Goal: Task Accomplishment & Management: Use online tool/utility

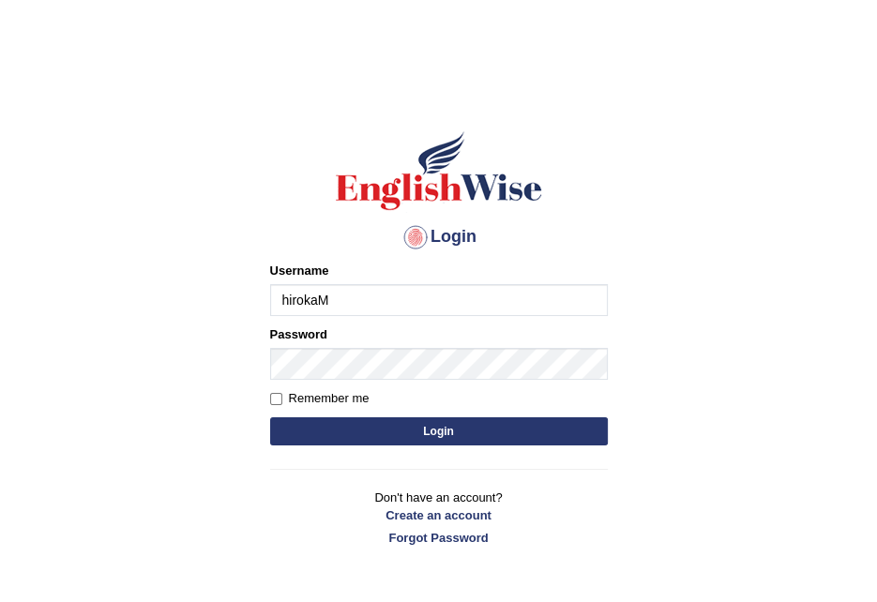
type input "hirokaM"
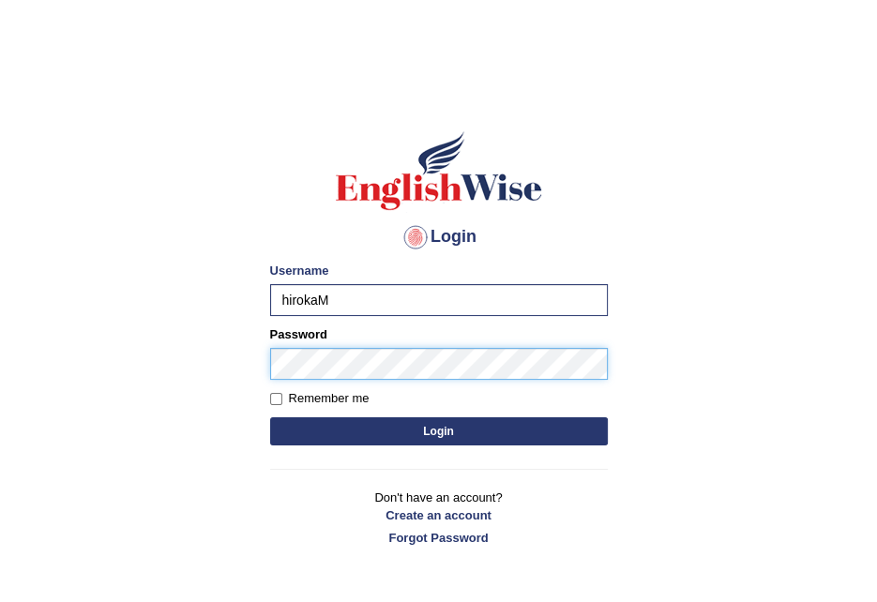
click at [270, 417] on button "Login" at bounding box center [439, 431] width 338 height 28
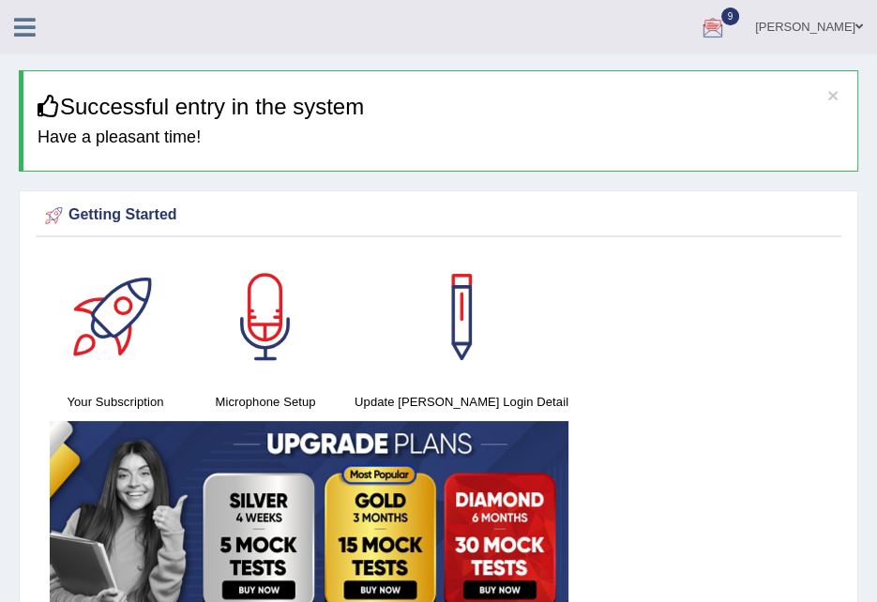
click at [16, 25] on icon at bounding box center [25, 27] width 22 height 24
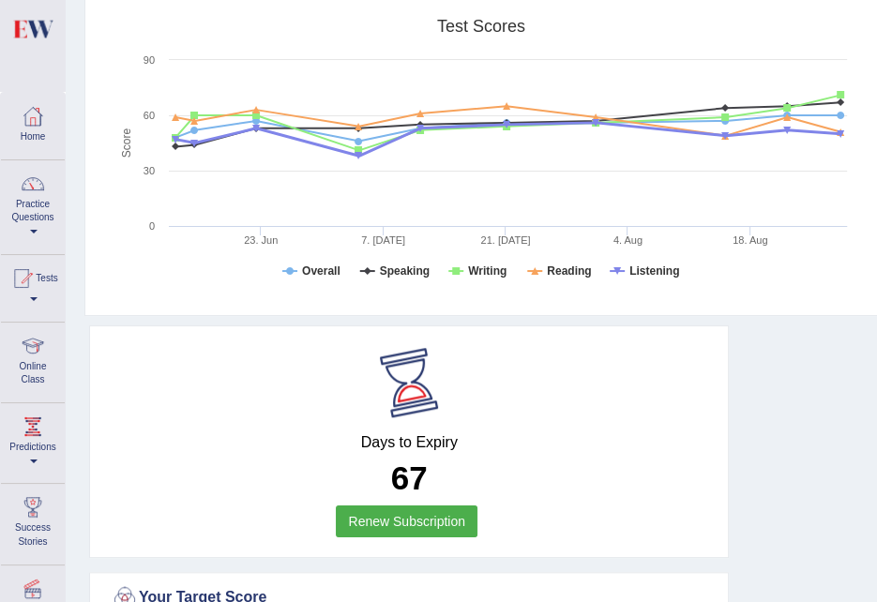
scroll to position [938, 0]
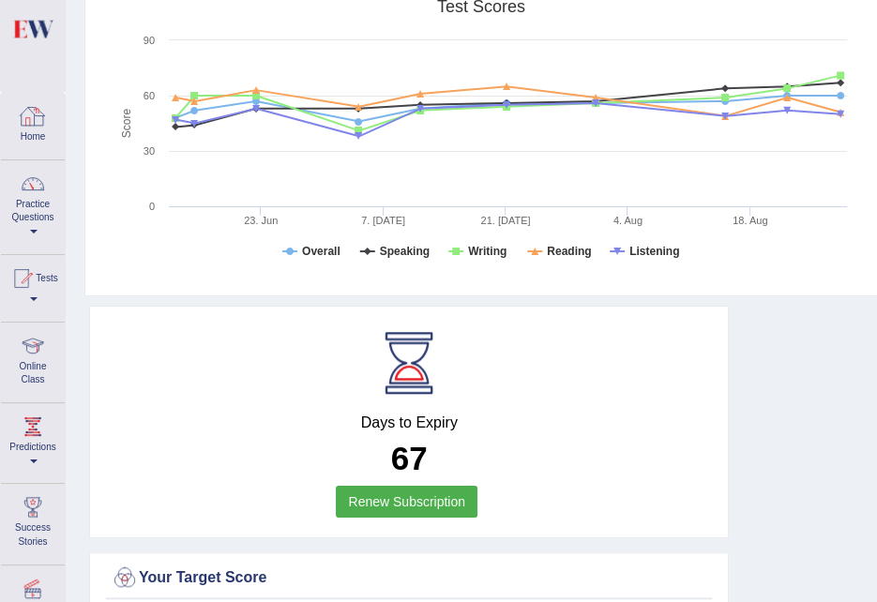
click at [37, 116] on div at bounding box center [33, 116] width 28 height 28
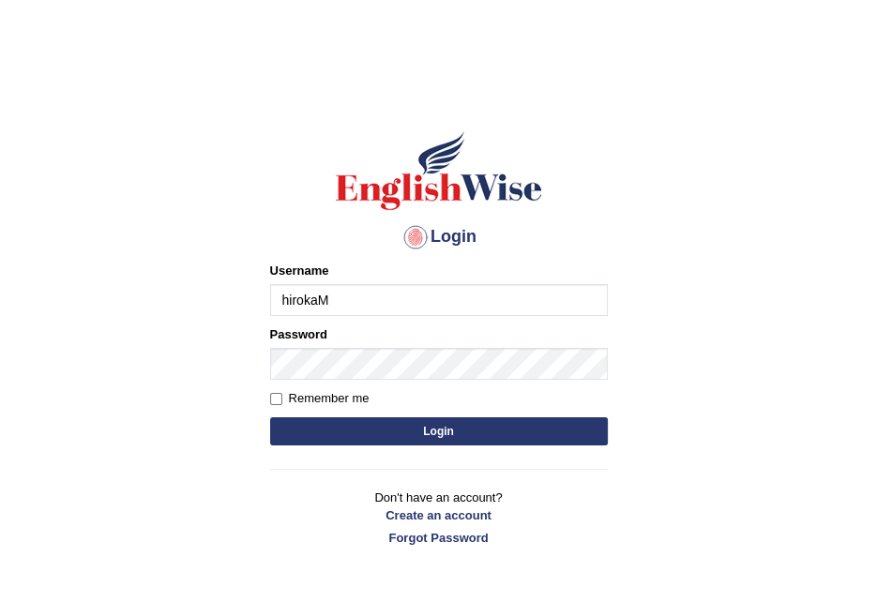
type input "hirokaM"
click at [278, 398] on input "Remember me" at bounding box center [276, 399] width 12 height 12
checkbox input "true"
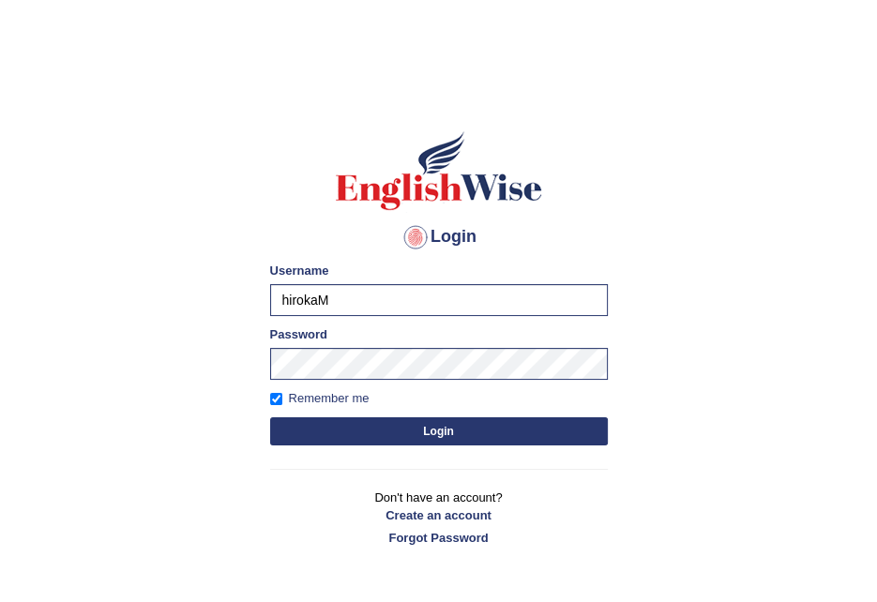
click at [455, 438] on button "Login" at bounding box center [439, 431] width 338 height 28
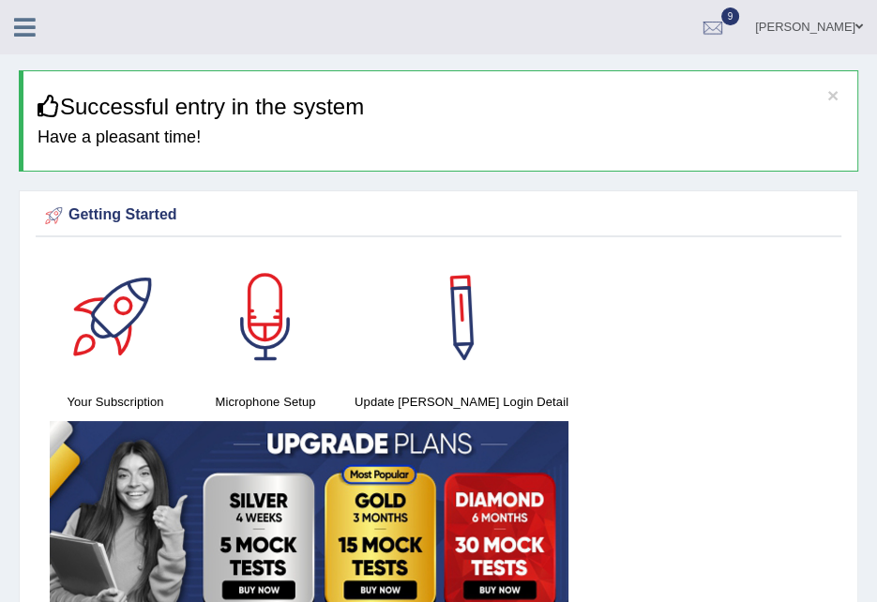
click at [23, 29] on icon at bounding box center [25, 27] width 22 height 24
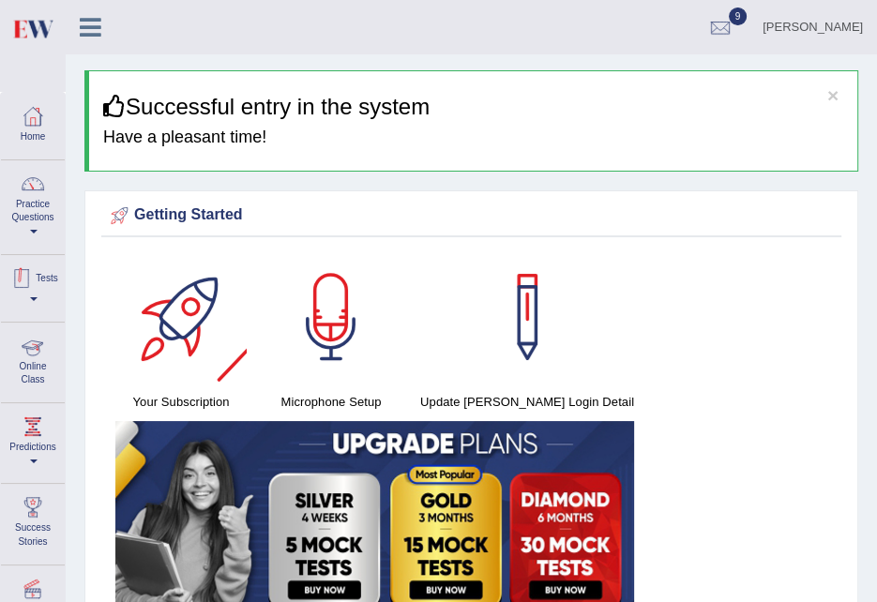
click at [23, 271] on div at bounding box center [22, 278] width 28 height 28
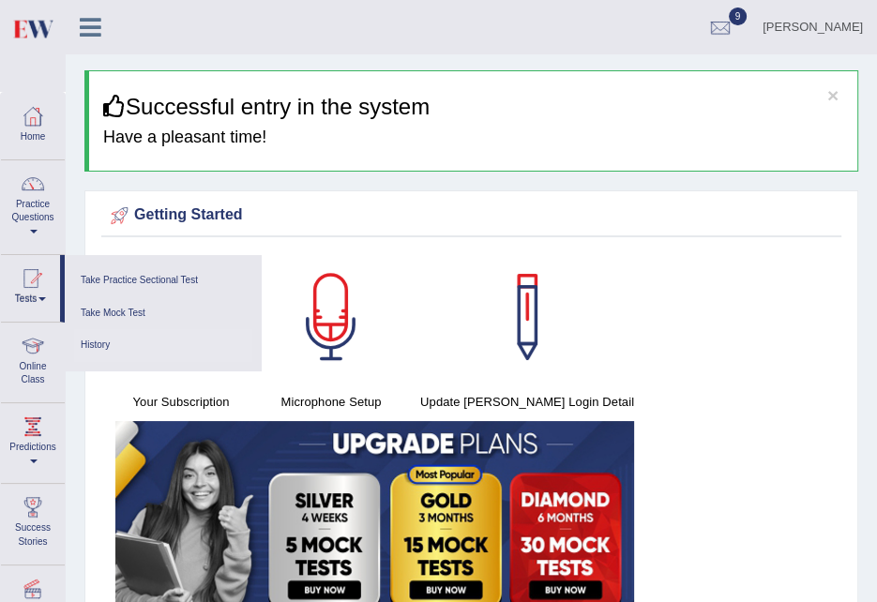
click at [100, 344] on link "History" at bounding box center [163, 345] width 178 height 33
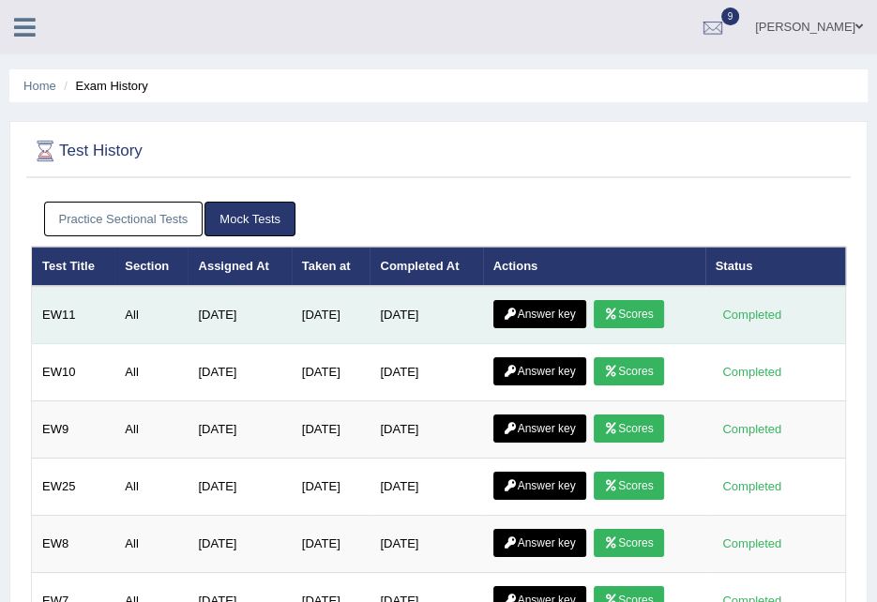
click at [557, 315] on link "Answer key" at bounding box center [539, 314] width 93 height 28
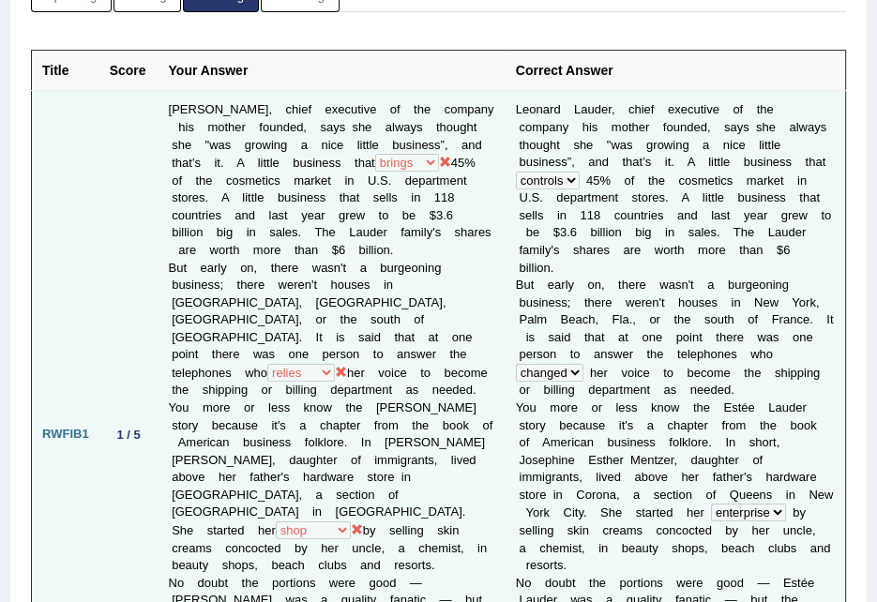
scroll to position [312, 0]
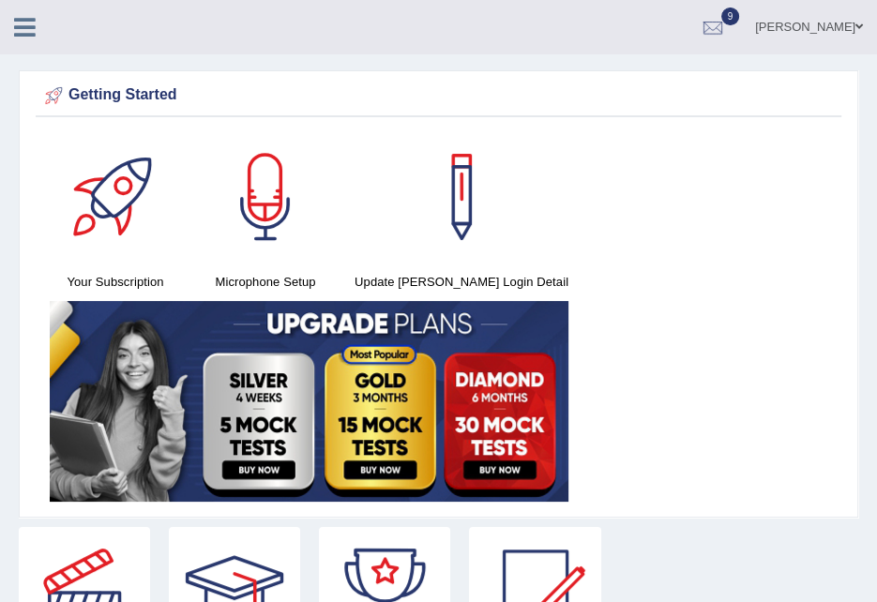
click at [33, 28] on icon at bounding box center [25, 27] width 22 height 24
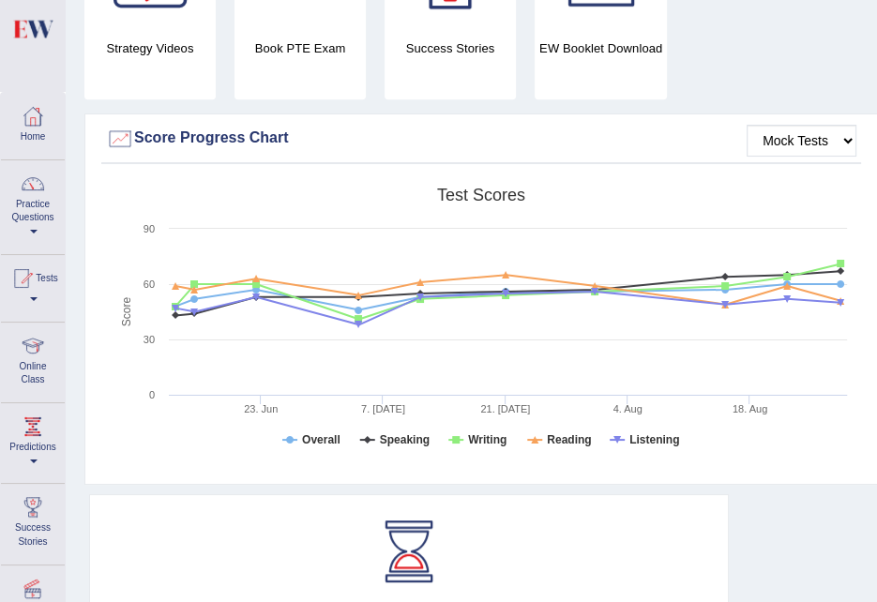
scroll to position [624, 0]
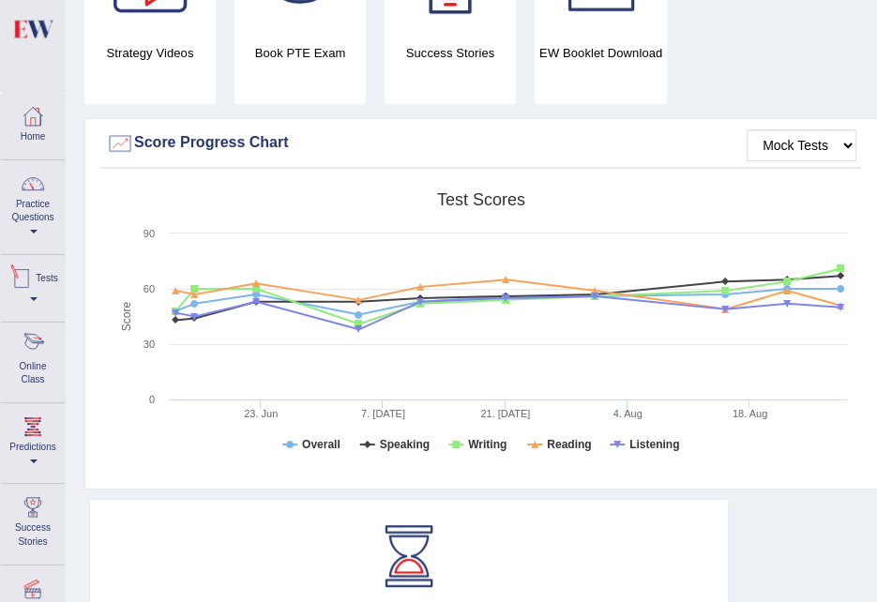
click at [29, 300] on link "Tests" at bounding box center [33, 285] width 64 height 61
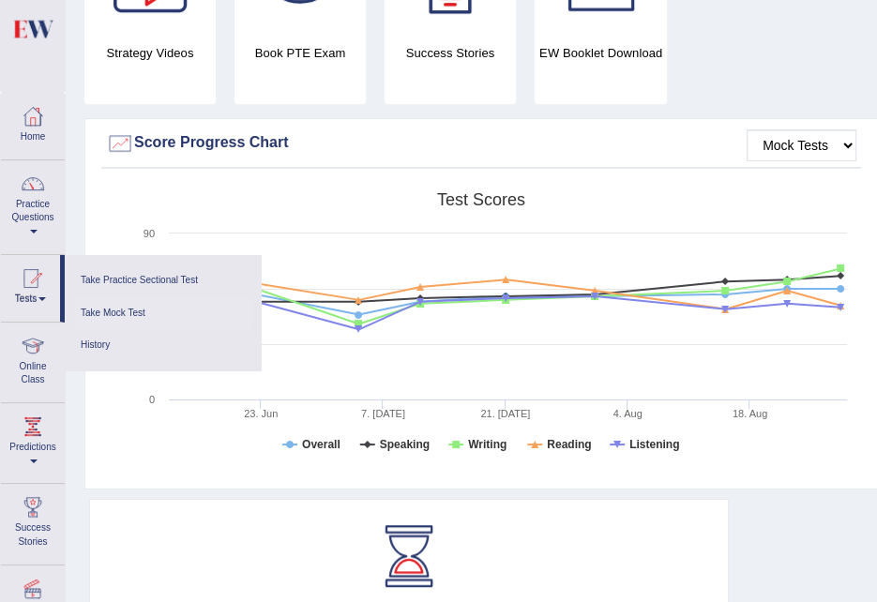
click at [117, 301] on link "Take Mock Test" at bounding box center [163, 313] width 178 height 33
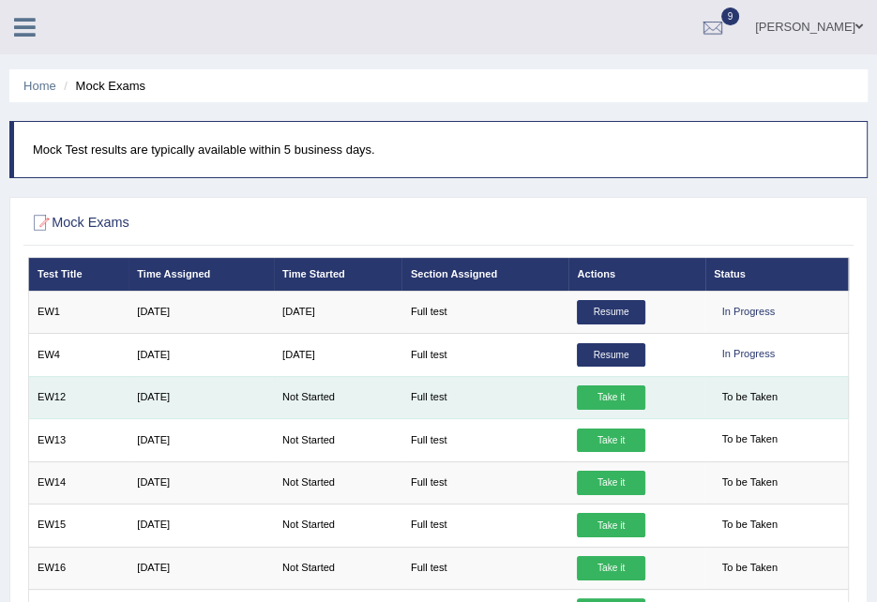
click at [600, 392] on link "Take it" at bounding box center [611, 397] width 68 height 24
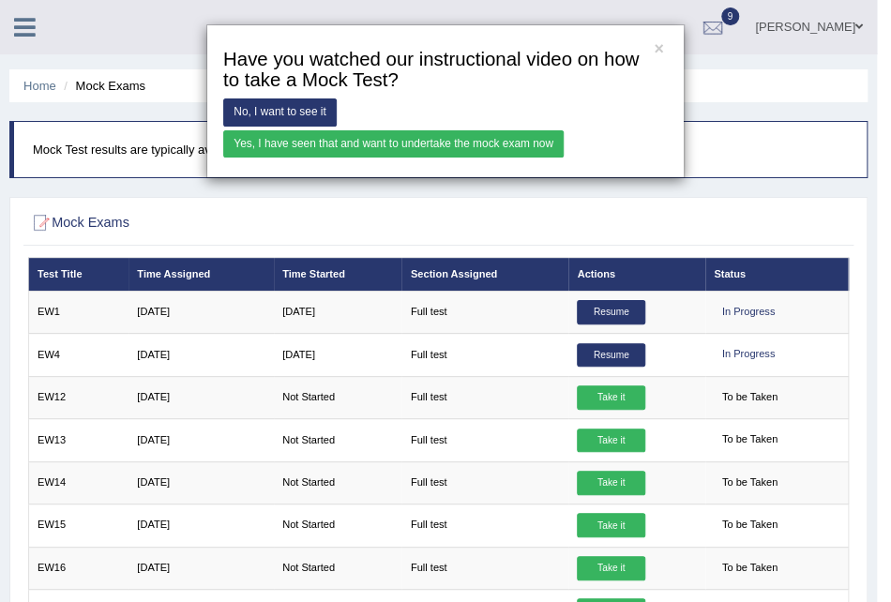
click at [394, 139] on link "Yes, I have seen that and want to undertake the mock exam now" at bounding box center [393, 143] width 340 height 27
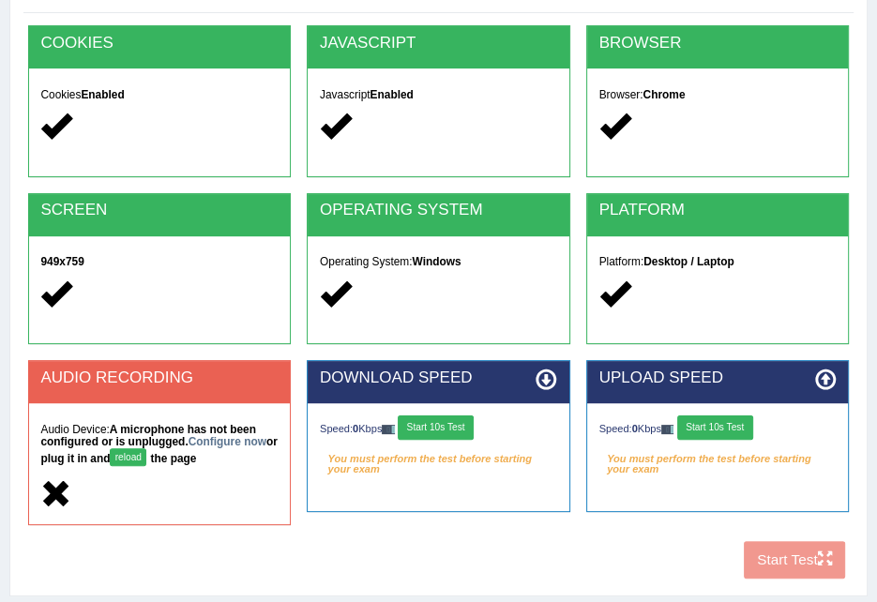
scroll to position [156, 0]
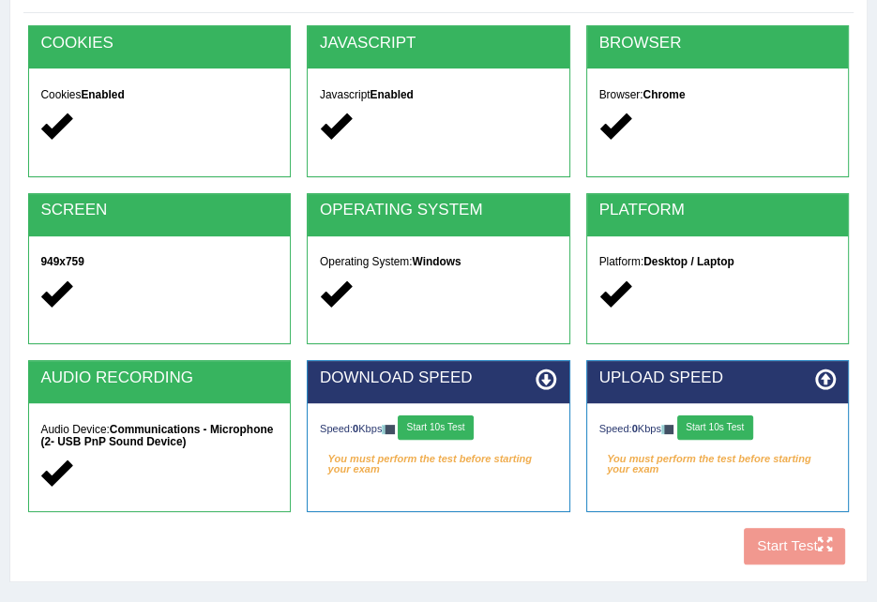
click at [461, 424] on button "Start 10s Test" at bounding box center [436, 427] width 76 height 24
click at [752, 429] on div "Speed: 0 Kbps Start 10s Test" at bounding box center [717, 429] width 237 height 28
click at [743, 431] on button "Start 10s Test" at bounding box center [715, 427] width 76 height 24
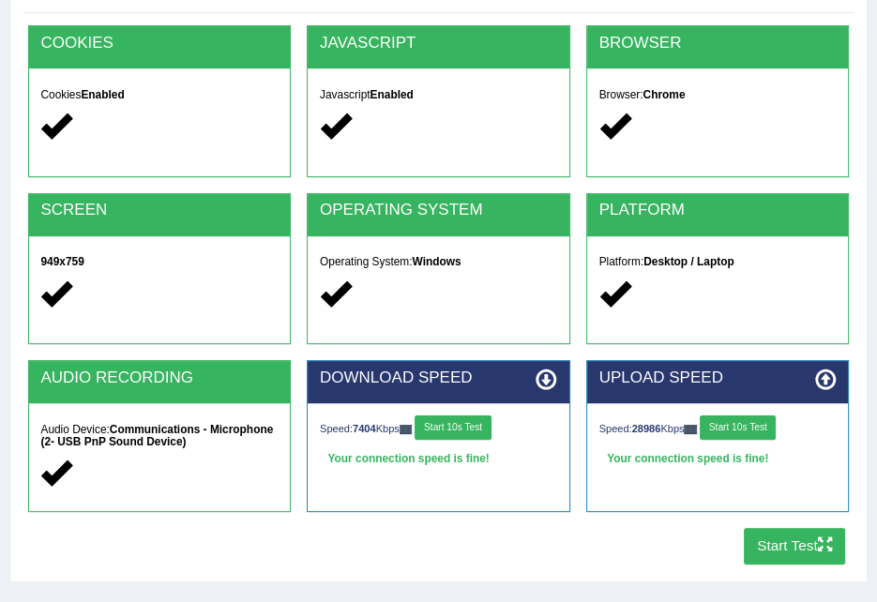
click at [777, 541] on button "Start Test" at bounding box center [794, 546] width 102 height 37
